Goal: Task Accomplishment & Management: Manage account settings

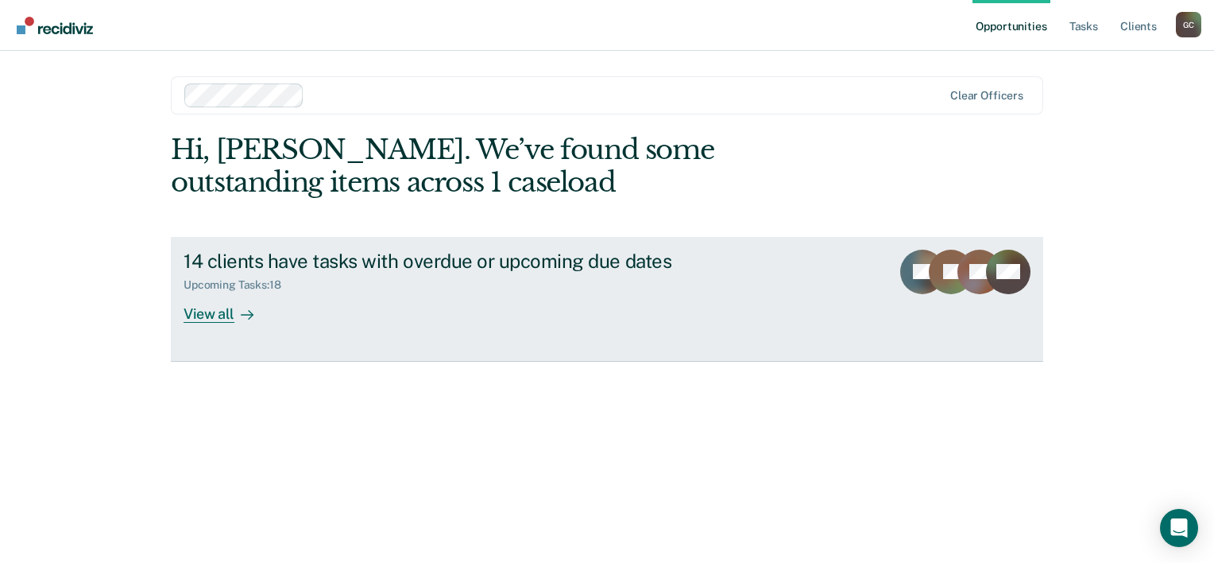
click at [212, 315] on div "View all" at bounding box center [228, 307] width 89 height 31
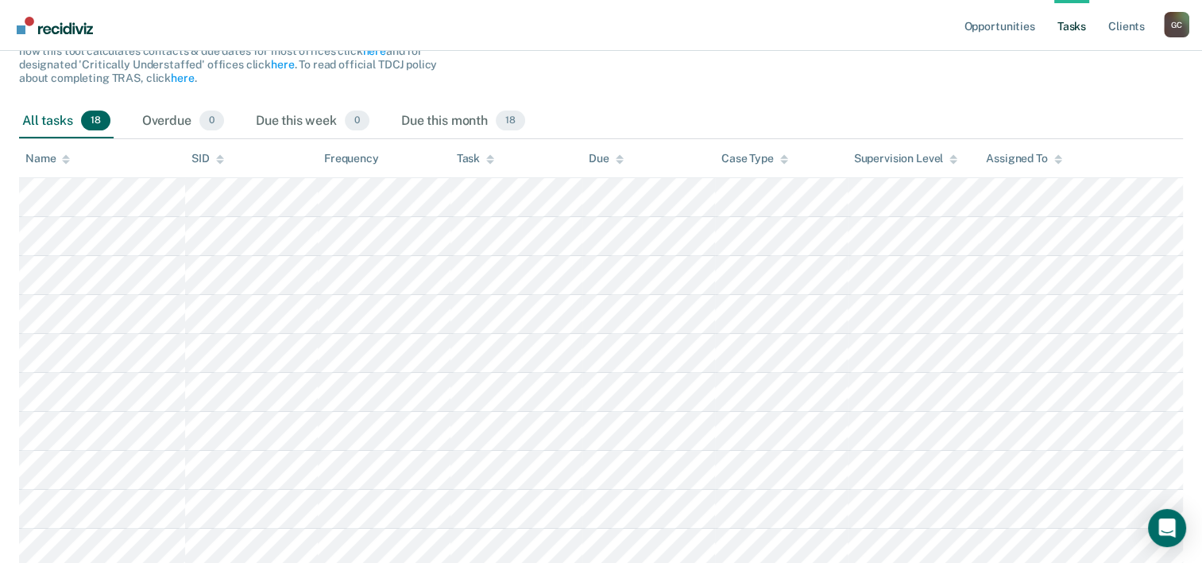
scroll to position [191, 0]
click at [169, 129] on div "Overdue 0" at bounding box center [183, 124] width 88 height 35
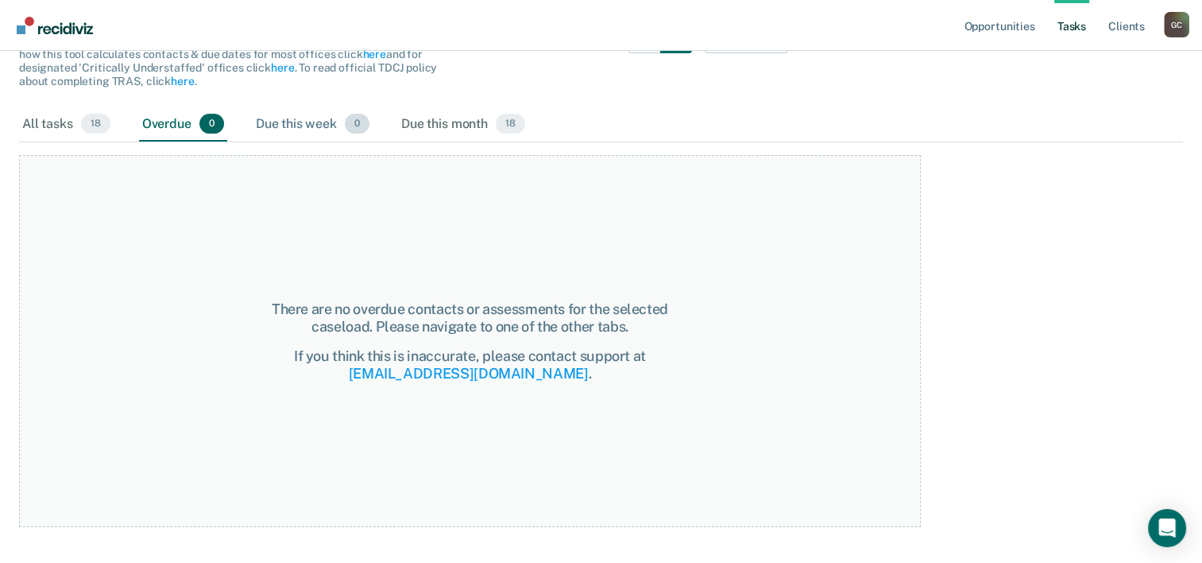
click at [292, 124] on div "Due this week 0" at bounding box center [313, 124] width 120 height 35
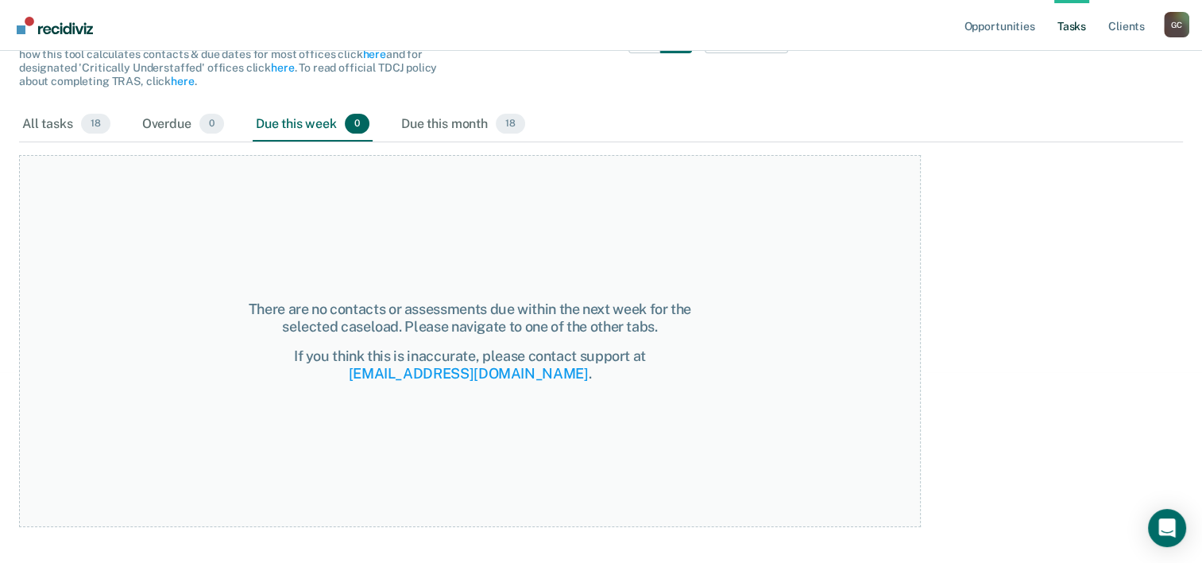
click at [486, 120] on div "Due this month 18" at bounding box center [463, 124] width 130 height 35
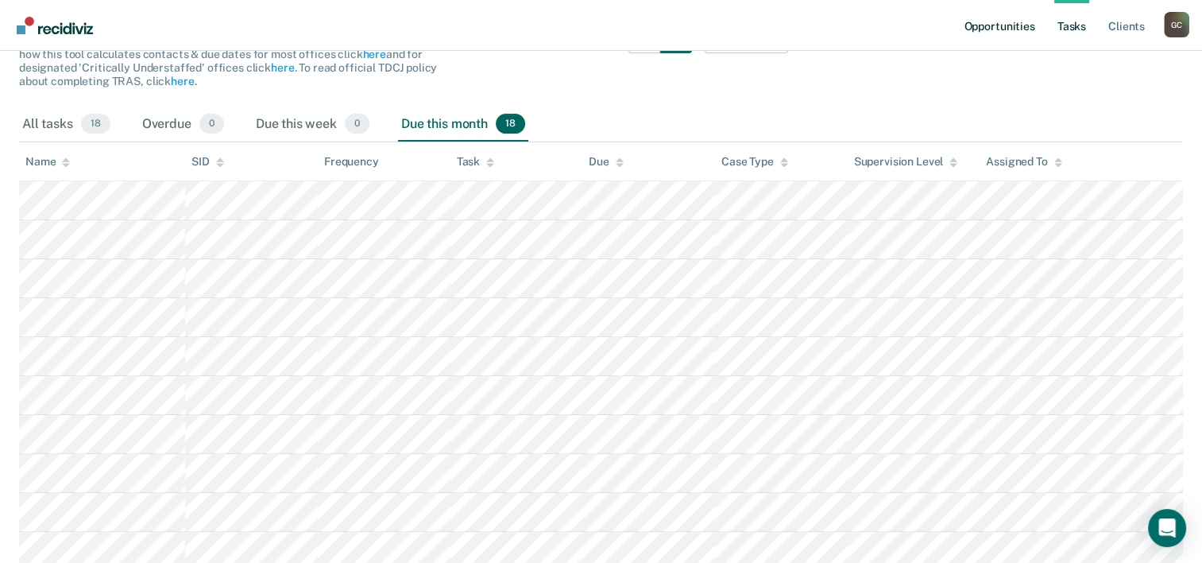
click at [993, 32] on link "Opportunities" at bounding box center [999, 25] width 77 height 51
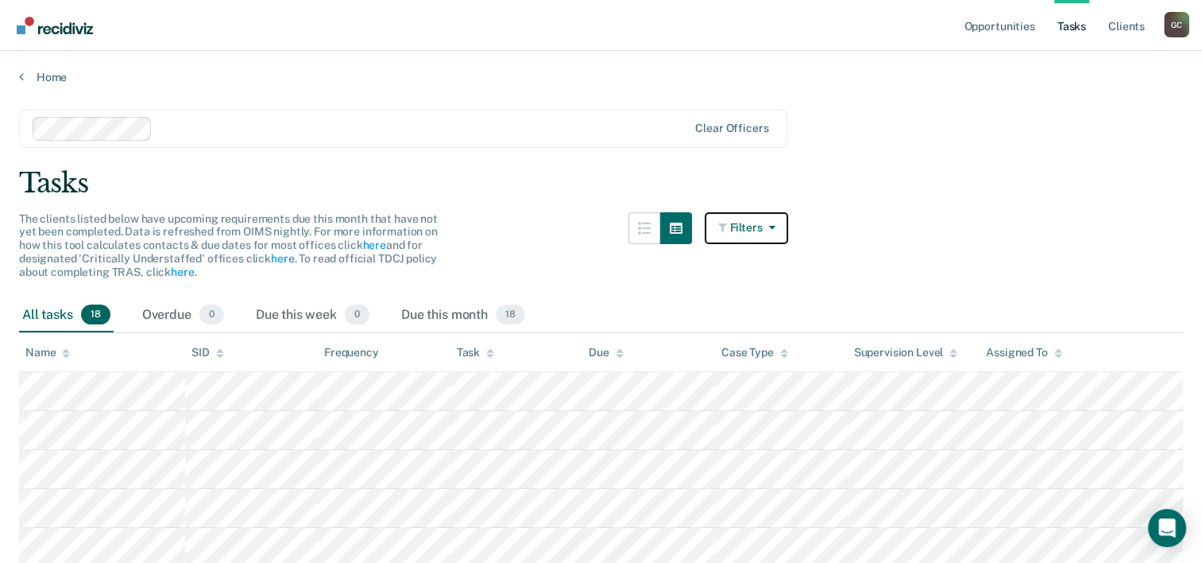
click at [750, 227] on button "Filters" at bounding box center [747, 228] width 84 height 32
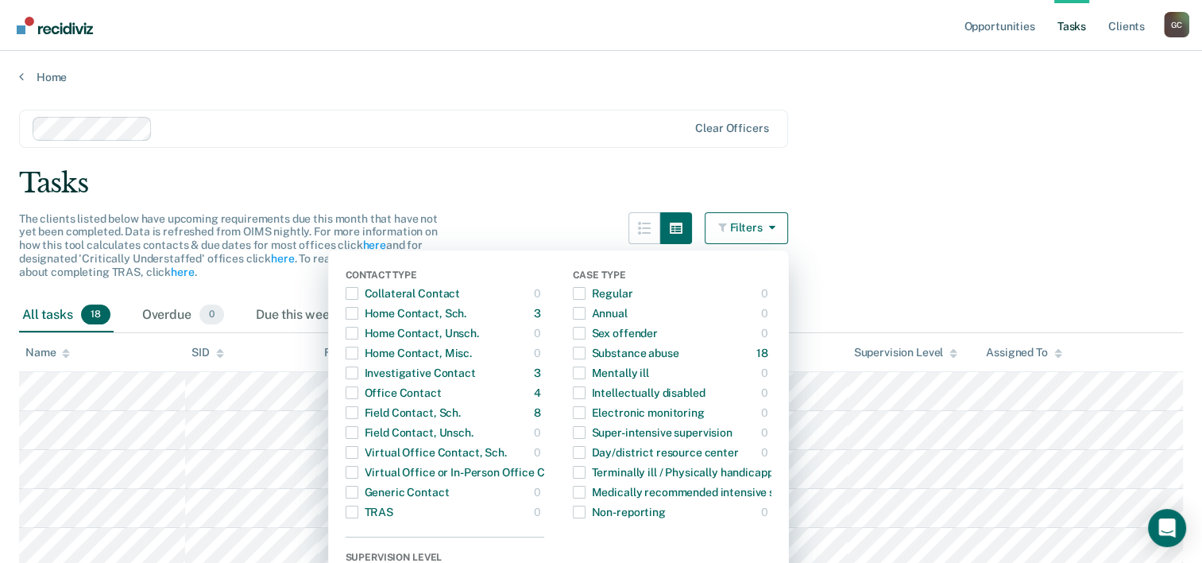
click at [556, 176] on div "Tasks" at bounding box center [601, 183] width 1164 height 33
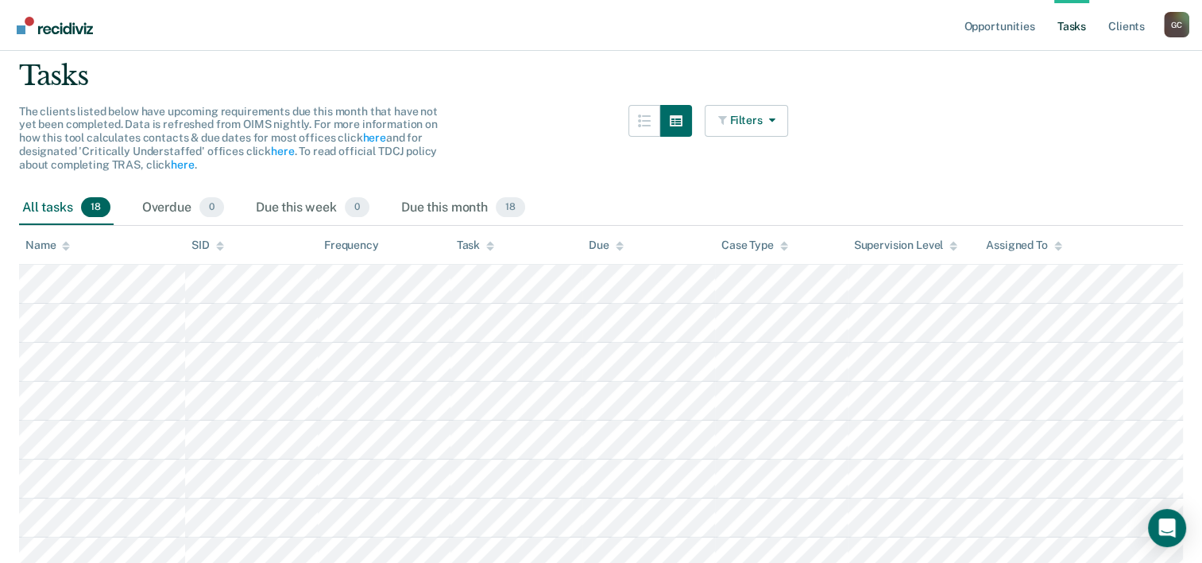
scroll to position [79, 0]
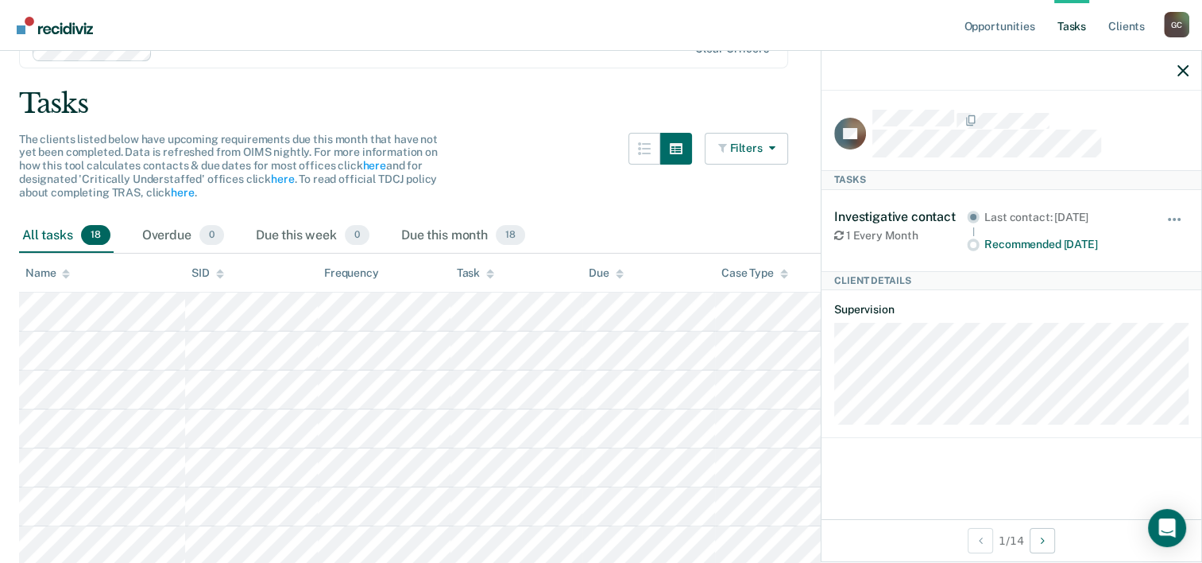
click at [1184, 71] on icon "button" at bounding box center [1183, 70] width 11 height 11
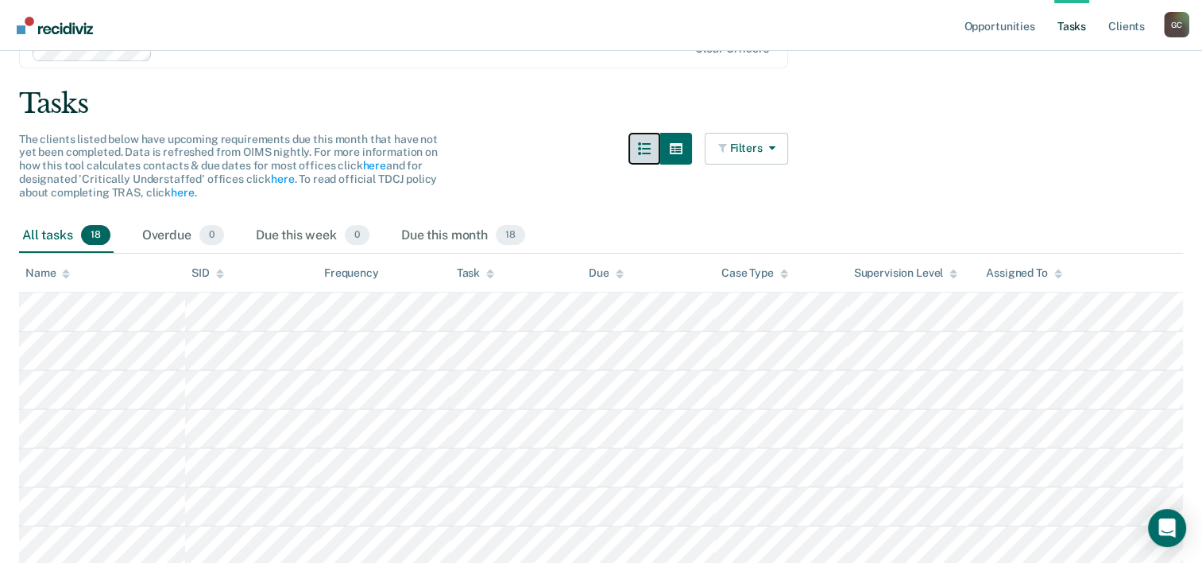
click at [651, 146] on icon "button" at bounding box center [644, 148] width 13 height 13
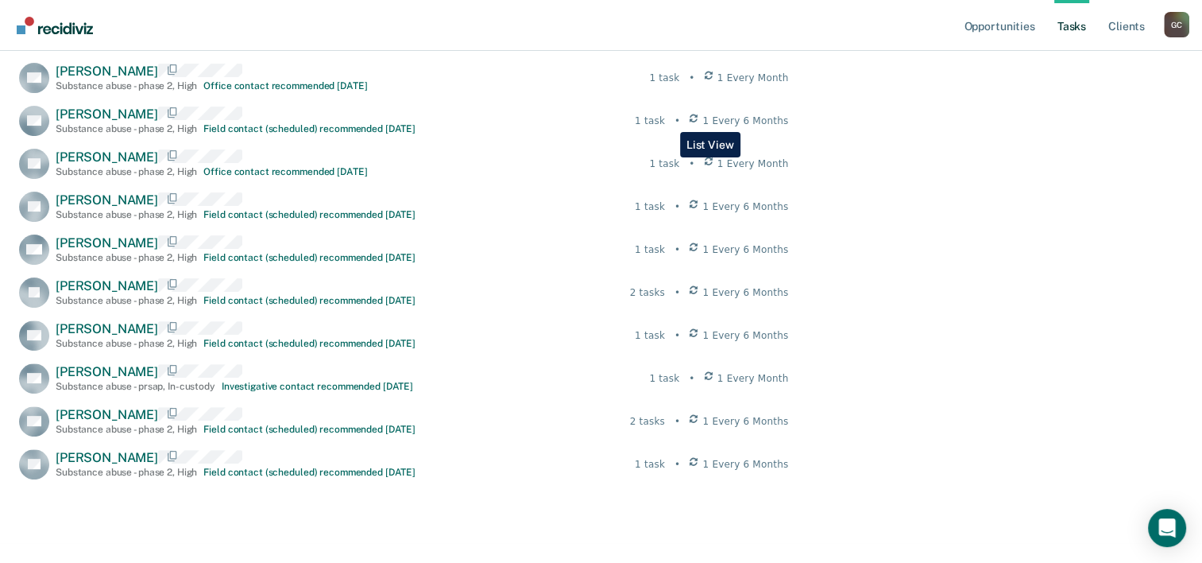
scroll to position [485, 0]
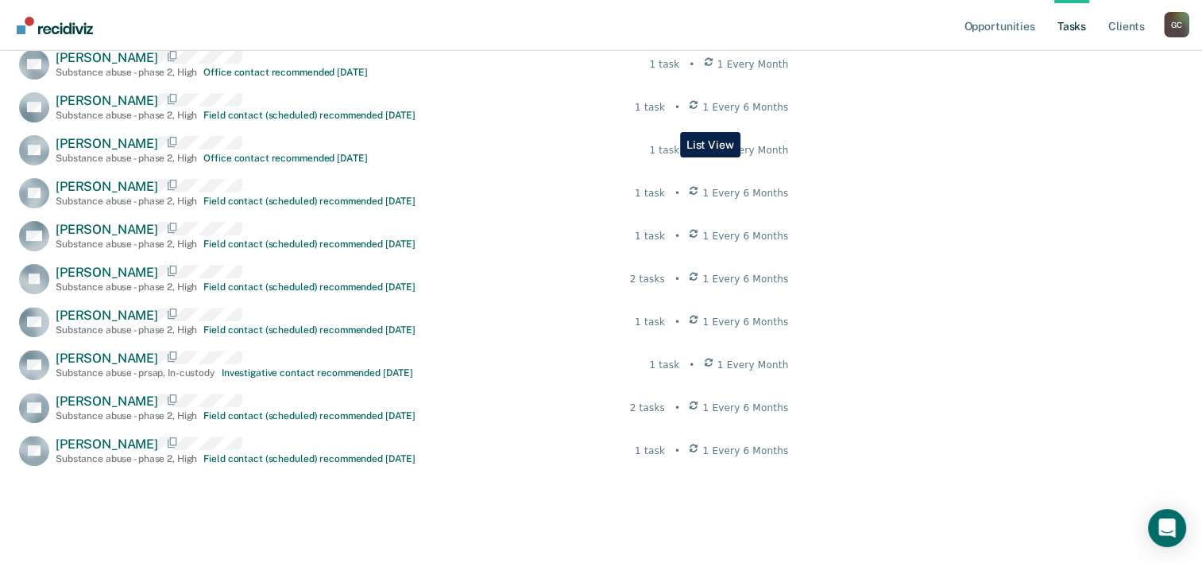
click at [1080, 41] on link "Tasks" at bounding box center [1072, 25] width 35 height 51
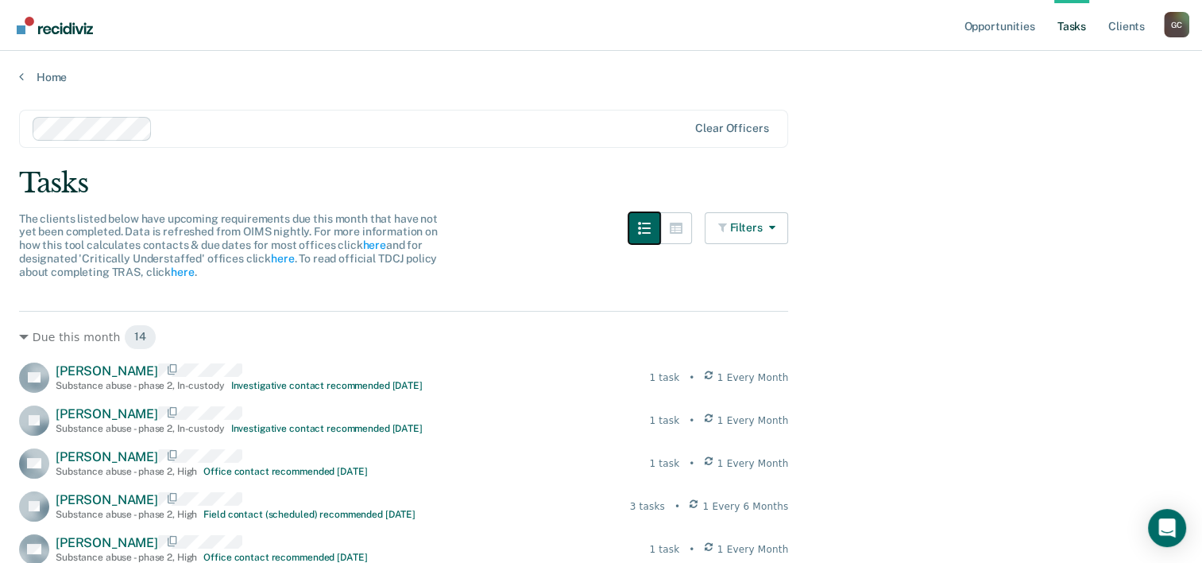
click at [651, 222] on icon "button" at bounding box center [644, 228] width 13 height 13
click at [652, 241] on button "button" at bounding box center [645, 228] width 32 height 32
click at [655, 237] on button "button" at bounding box center [645, 228] width 32 height 32
click at [766, 235] on button "Filters" at bounding box center [747, 228] width 84 height 32
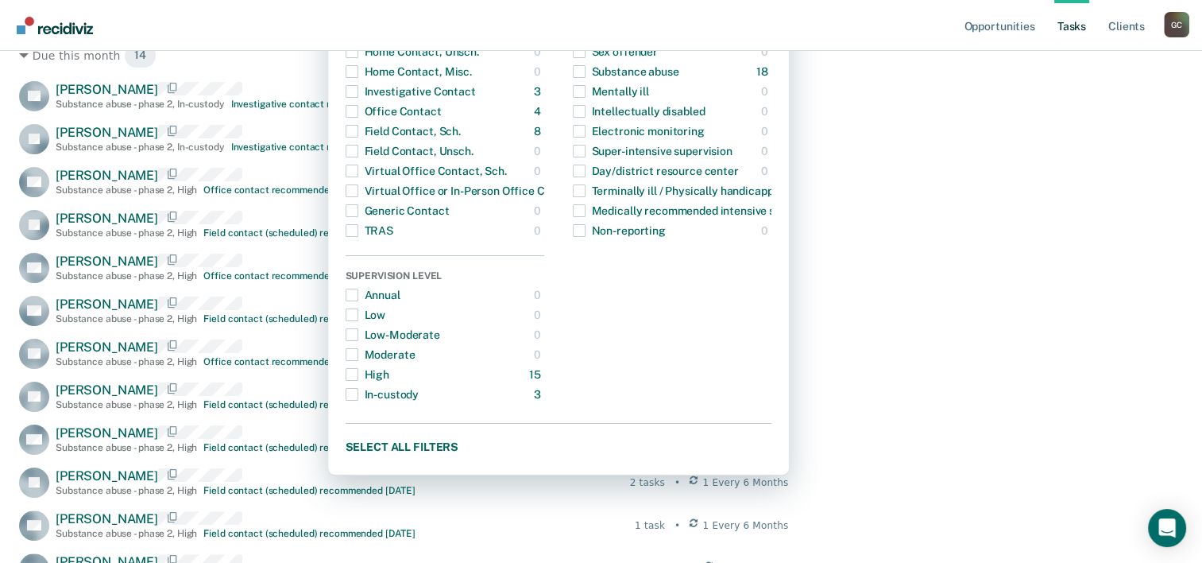
scroll to position [303, 0]
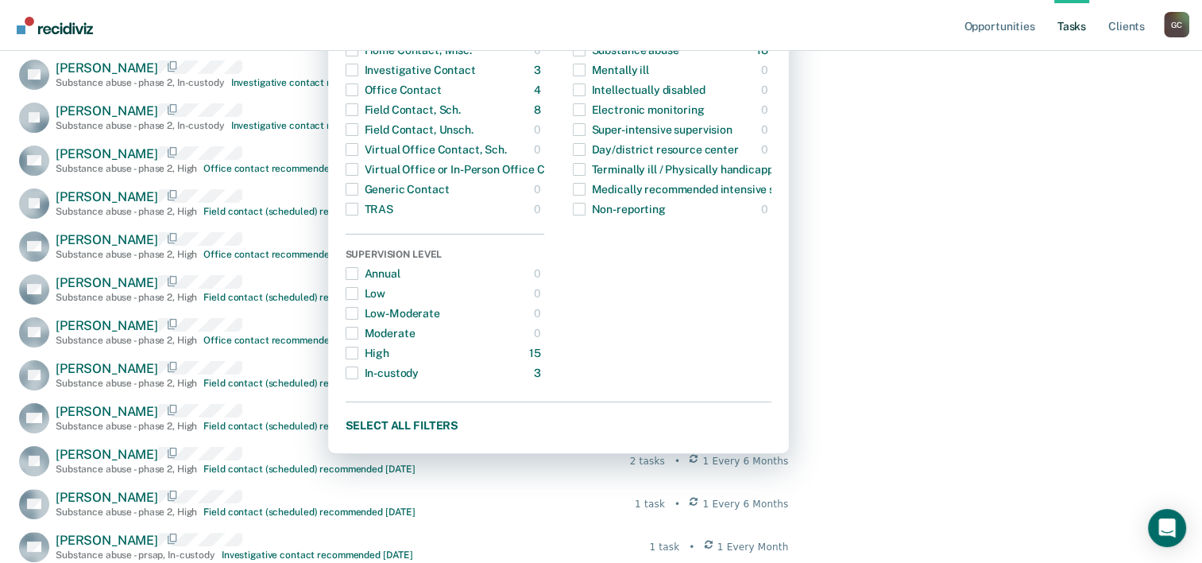
click at [941, 192] on main "Clear officers Tasks The clients listed below have upcoming requirements due th…" at bounding box center [601, 243] width 1202 height 925
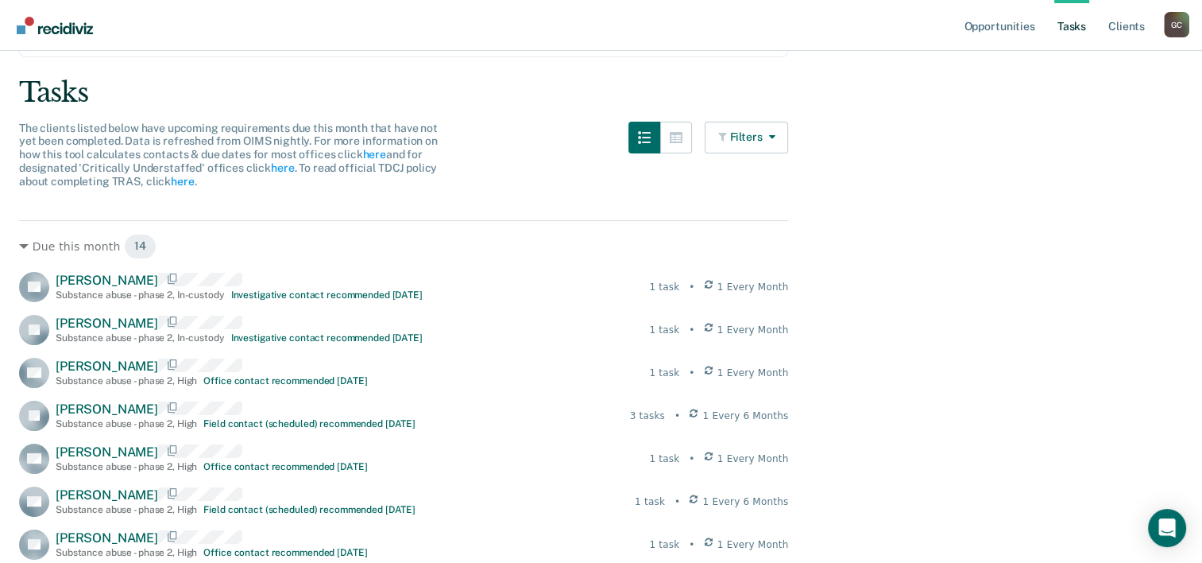
scroll to position [30, 0]
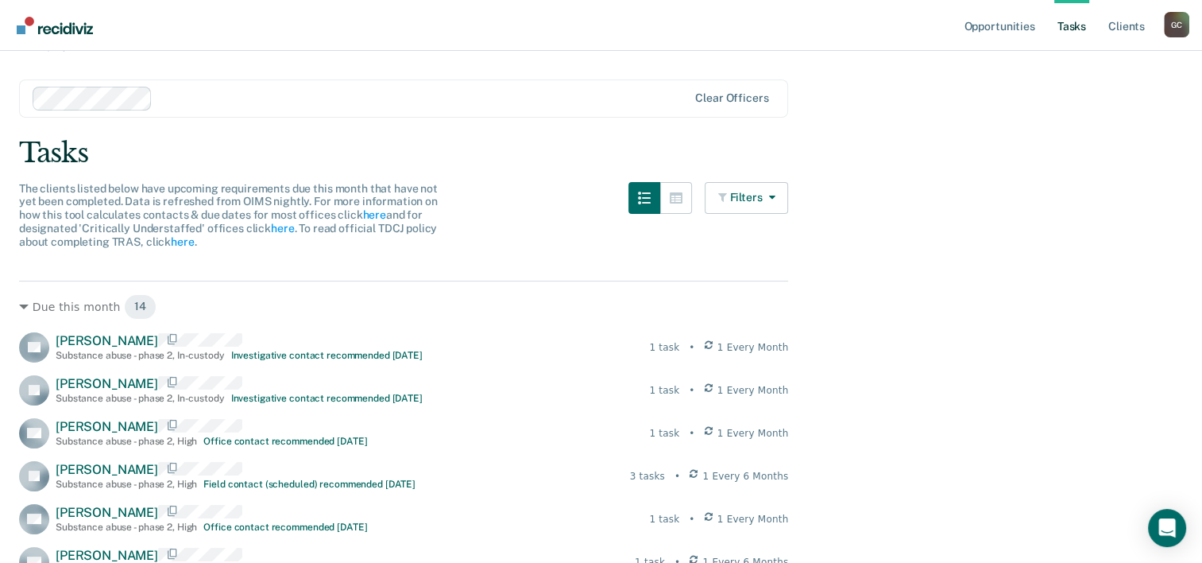
click at [92, 343] on span "[PERSON_NAME]" at bounding box center [107, 340] width 103 height 15
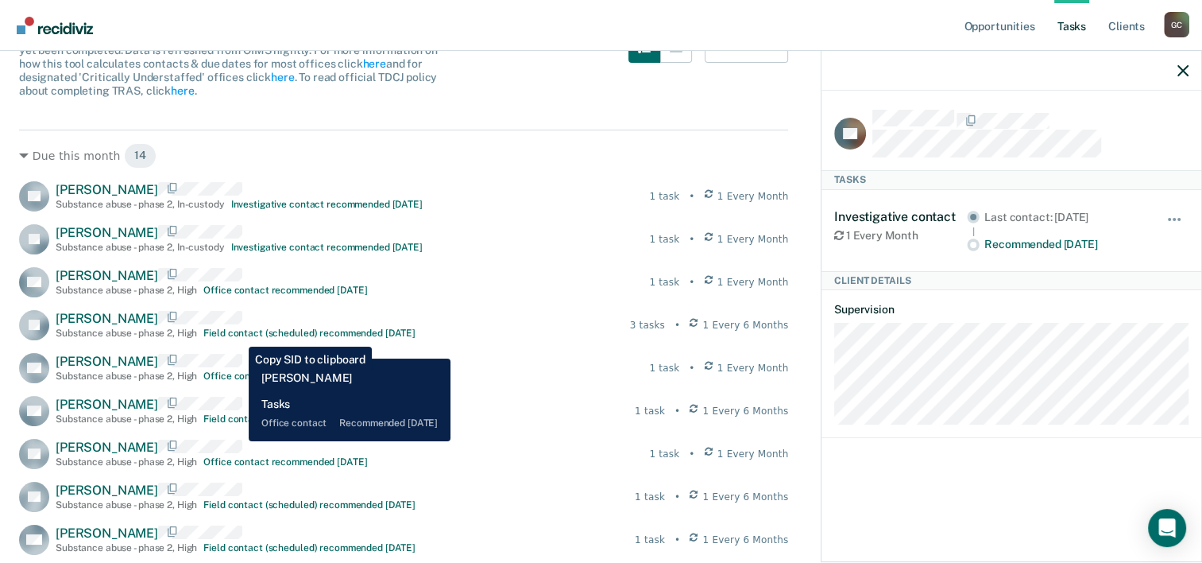
scroll to position [268, 0]
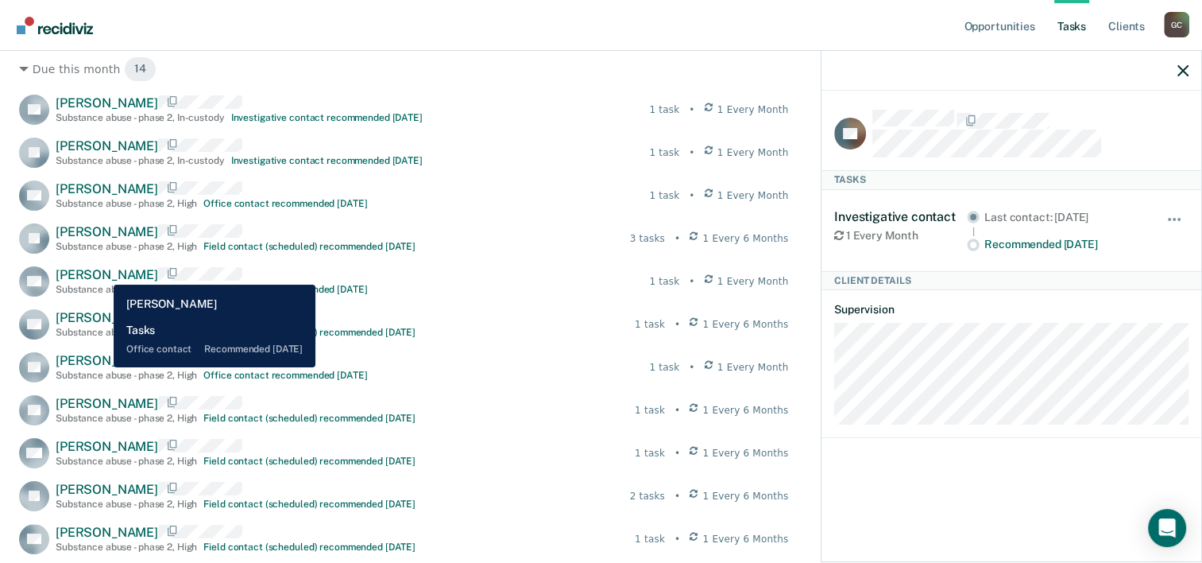
click at [102, 273] on span "[PERSON_NAME]" at bounding box center [107, 274] width 103 height 15
